Goal: Navigation & Orientation: Understand site structure

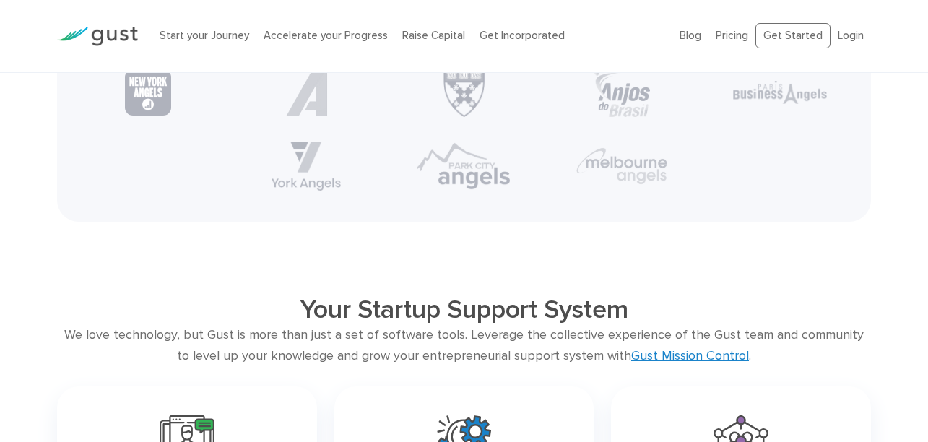
scroll to position [2688, 0]
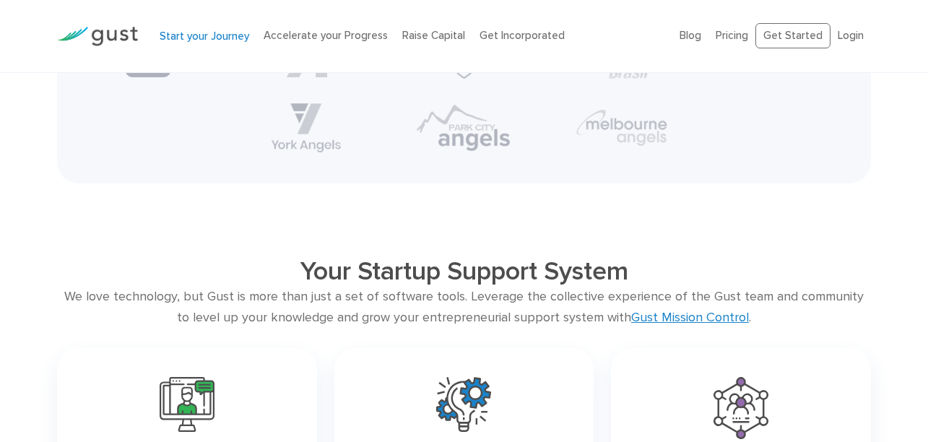
click at [191, 38] on link "Start your Journey" at bounding box center [205, 36] width 90 height 13
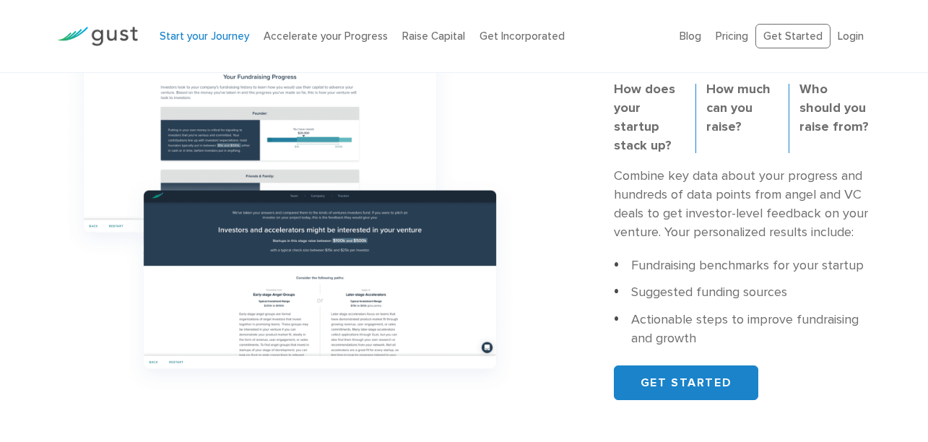
scroll to position [954, 0]
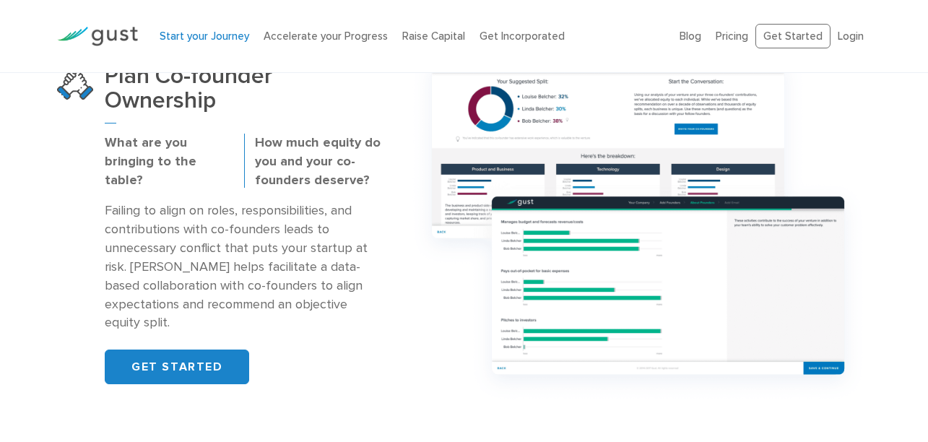
click at [277, 22] on div "Start your Journey Accelerate your Progress Raise Capital Get Incorporated" at bounding box center [409, 37] width 520 height 46
click at [283, 32] on link "Accelerate your Progress" at bounding box center [326, 36] width 124 height 13
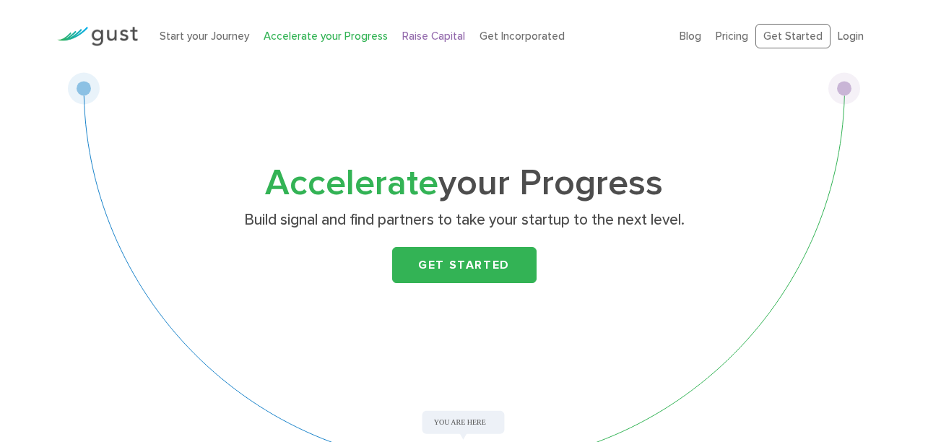
click at [426, 40] on link "Raise Capital" at bounding box center [433, 36] width 63 height 13
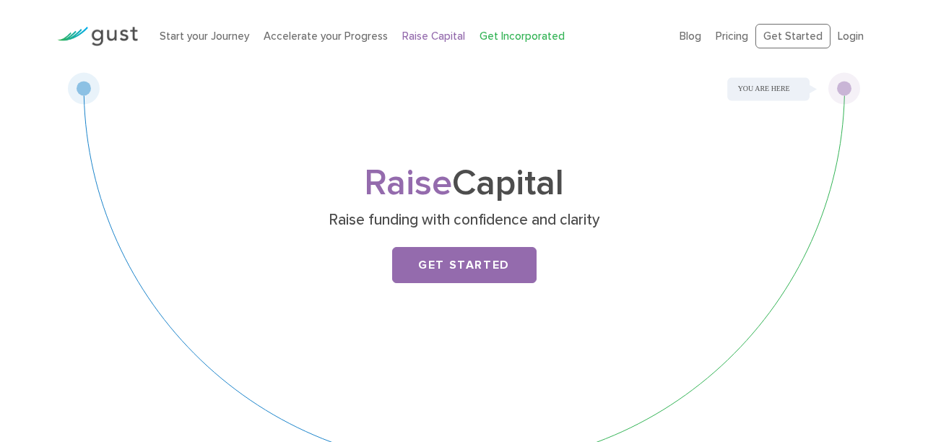
click at [539, 35] on link "Get Incorporated" at bounding box center [522, 36] width 85 height 13
